Goal: Task Accomplishment & Management: Manage account settings

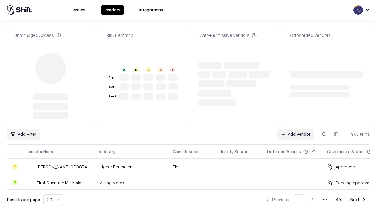
click at [296, 129] on link "Add Vendor" at bounding box center [295, 134] width 37 height 11
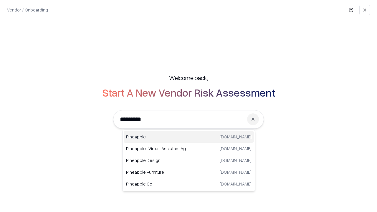
click at [189, 137] on div "Pineapple [DOMAIN_NAME]" at bounding box center [189, 137] width 130 height 12
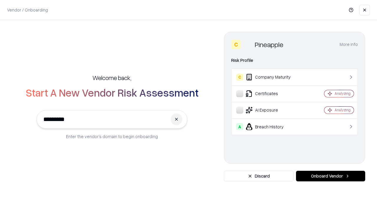
type input "*********"
click at [331, 176] on button "Onboard Vendor" at bounding box center [330, 176] width 69 height 11
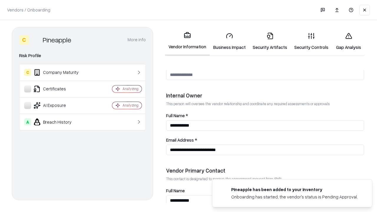
scroll to position [305, 0]
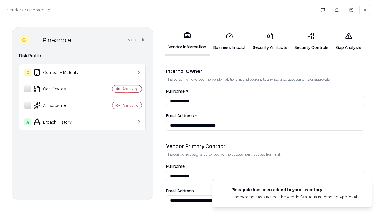
click at [270, 41] on link "Security Artifacts" at bounding box center [270, 41] width 42 height 27
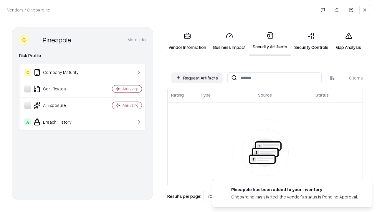
click at [197, 78] on button "Request Artifacts" at bounding box center [197, 77] width 51 height 11
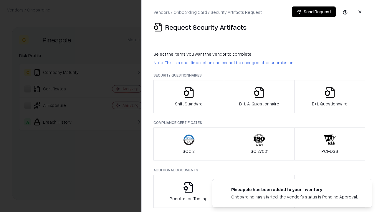
click at [330, 97] on icon "button" at bounding box center [330, 93] width 12 height 12
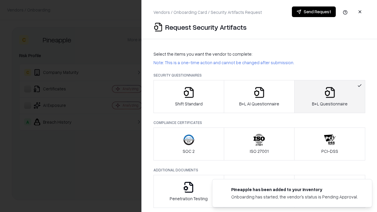
click at [259, 97] on icon "button" at bounding box center [259, 93] width 12 height 12
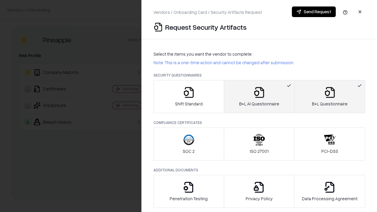
click at [314, 12] on button "Send Request" at bounding box center [314, 11] width 44 height 11
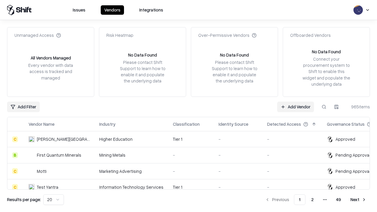
click at [296, 107] on link "Add Vendor" at bounding box center [295, 107] width 37 height 11
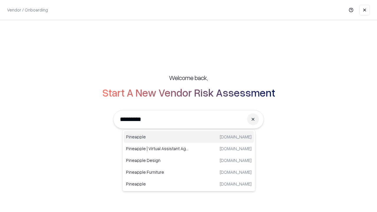
click at [189, 137] on div "Pineapple [DOMAIN_NAME]" at bounding box center [189, 137] width 130 height 12
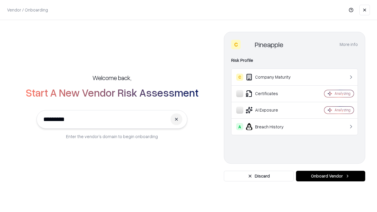
type input "*********"
click at [331, 176] on button "Onboard Vendor" at bounding box center [330, 176] width 69 height 11
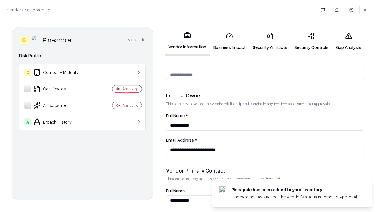
scroll to position [305, 0]
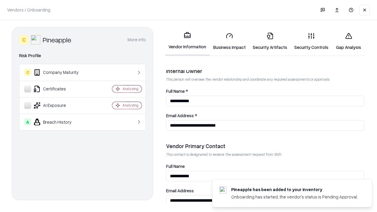
click at [349, 41] on link "Gap Analysis" at bounding box center [348, 41] width 33 height 27
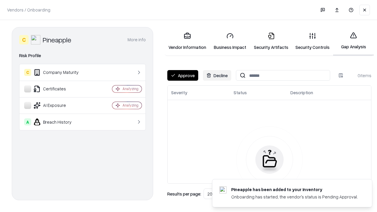
click at [183, 75] on button "Approve" at bounding box center [182, 75] width 31 height 11
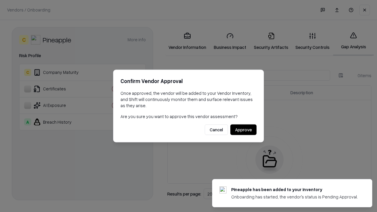
click at [243, 130] on button "Approve" at bounding box center [243, 130] width 26 height 11
